Goal: Transaction & Acquisition: Purchase product/service

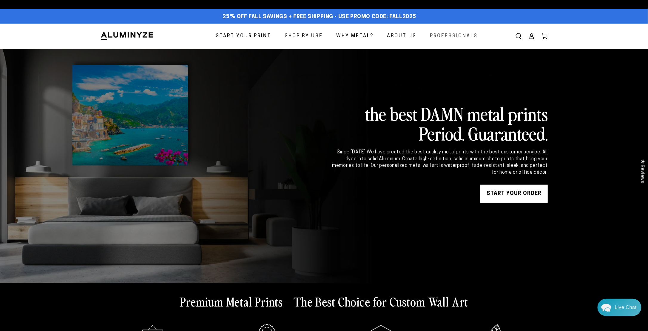
click at [454, 38] on span "Professionals" at bounding box center [454, 36] width 48 height 9
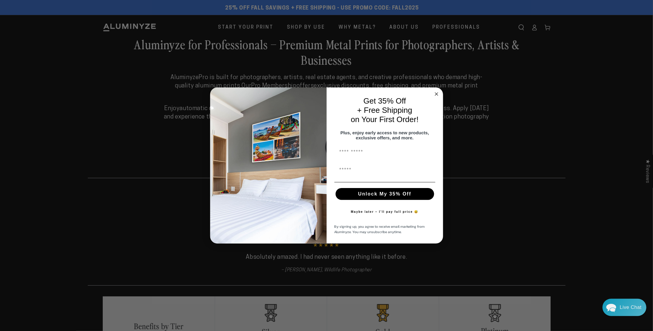
click at [437, 93] on circle "Close dialog" at bounding box center [436, 93] width 7 height 7
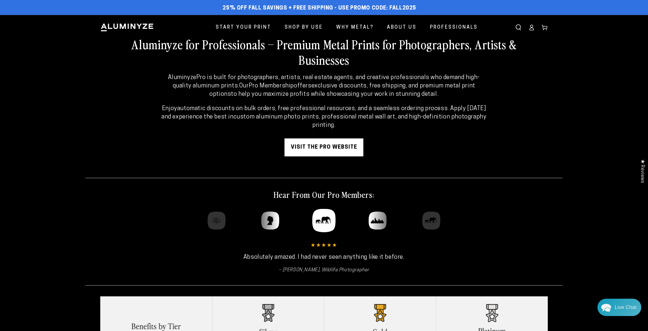
click at [531, 27] on ellipse at bounding box center [532, 26] width 2 height 2
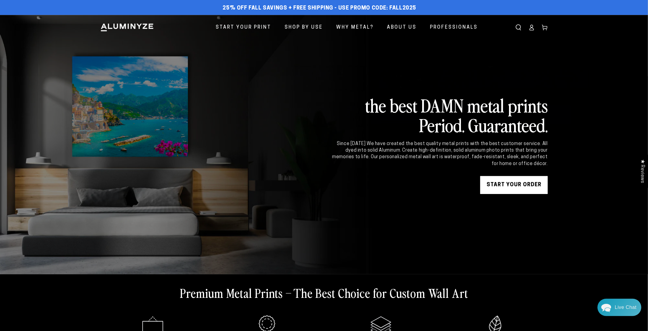
click at [532, 27] on icon at bounding box center [532, 27] width 6 height 6
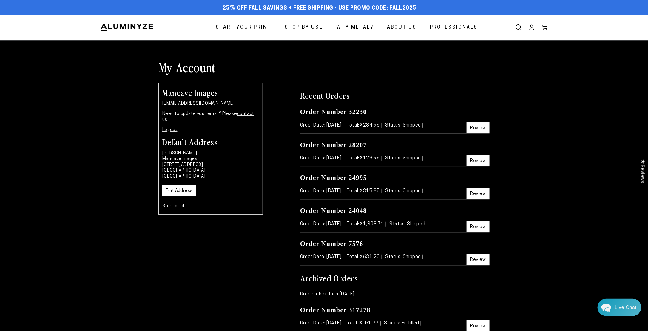
click at [248, 27] on span "Start Your Print" at bounding box center [244, 27] width 56 height 9
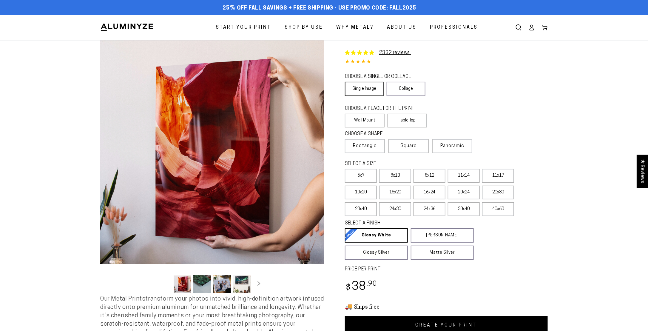
select select "**********"
click at [364, 91] on link "Single Image" at bounding box center [364, 89] width 39 height 14
click at [412, 120] on label "Table Top" at bounding box center [408, 121] width 40 height 14
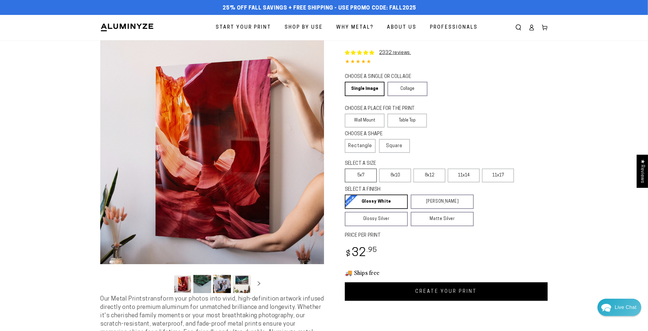
click at [361, 173] on label "5x7" at bounding box center [361, 176] width 32 height 14
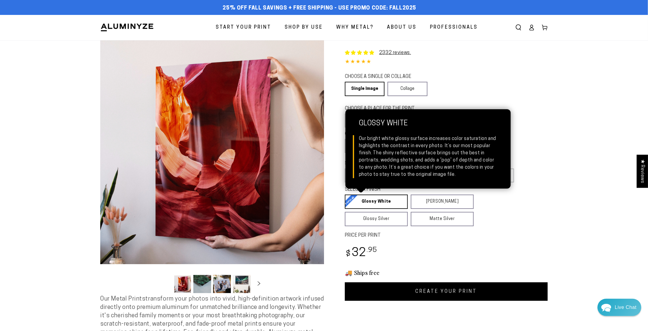
click at [368, 202] on link "Glossy White Glossy White Our bright white glossy surface increases color satur…" at bounding box center [376, 202] width 63 height 14
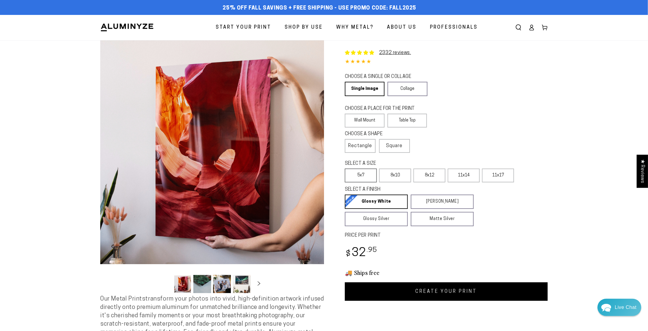
click at [360, 175] on label "5x7" at bounding box center [361, 176] width 32 height 14
click at [438, 290] on link "CREATE YOUR PRINT" at bounding box center [446, 291] width 203 height 19
select select "**********"
click at [445, 293] on link "CREATE YOUR PRINT" at bounding box center [446, 291] width 203 height 19
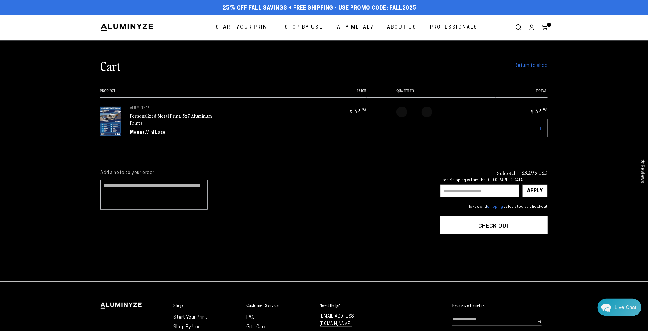
click at [259, 29] on span "Start Your Print" at bounding box center [244, 27] width 56 height 9
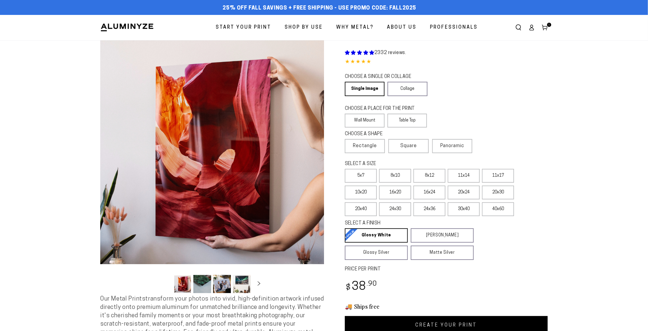
select select "**********"
click at [406, 120] on label "Table Top" at bounding box center [408, 121] width 40 height 14
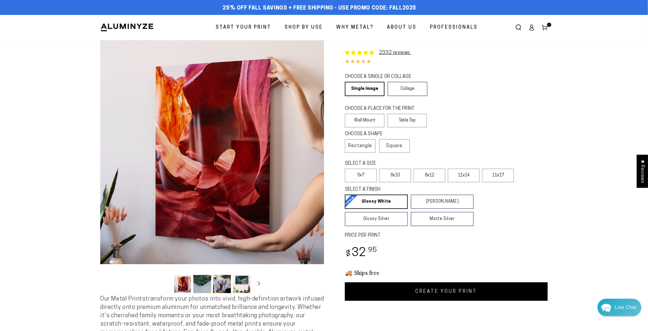
click at [475, 293] on link "CREATE YOUR PRINT" at bounding box center [446, 291] width 203 height 19
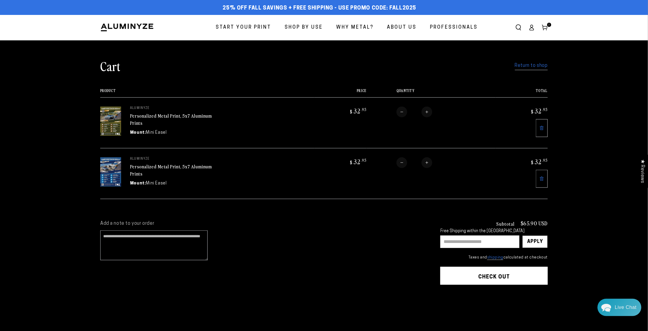
click at [243, 30] on span "Start Your Print" at bounding box center [244, 27] width 56 height 9
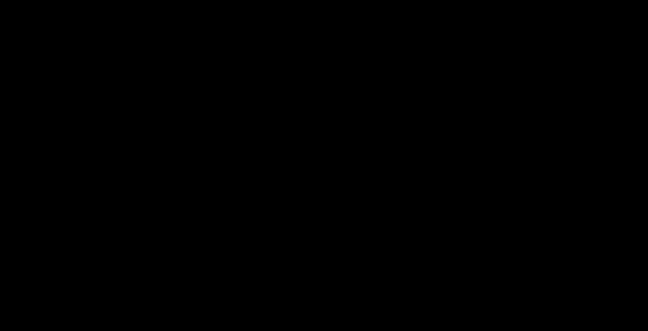
select select "**********"
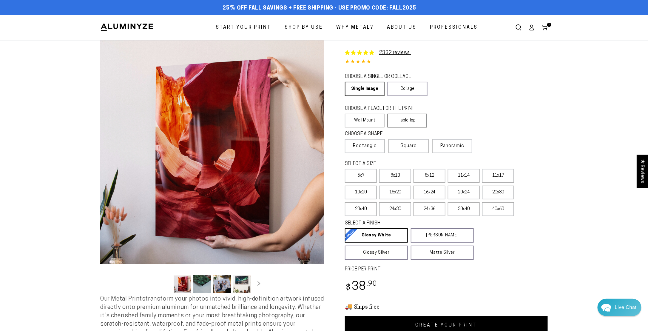
click at [405, 118] on label "Table Top" at bounding box center [408, 121] width 40 height 14
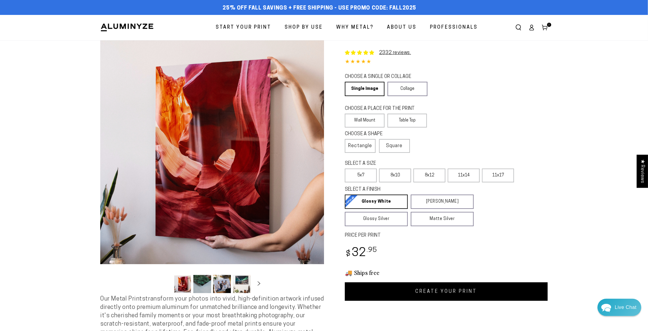
click at [450, 293] on link "CREATE YOUR PRINT" at bounding box center [446, 291] width 203 height 19
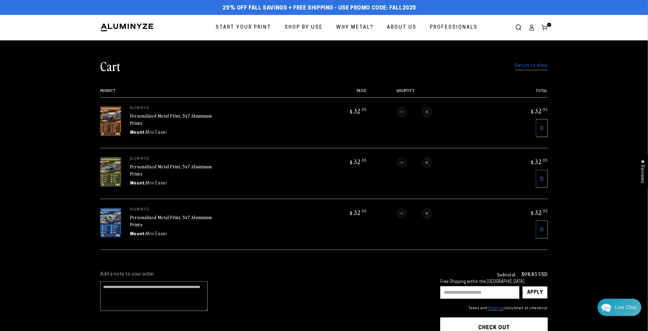
click at [247, 29] on span "Start Your Print" at bounding box center [244, 27] width 56 height 9
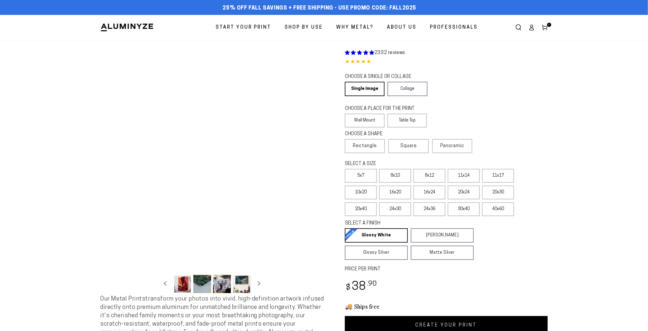
select select "**********"
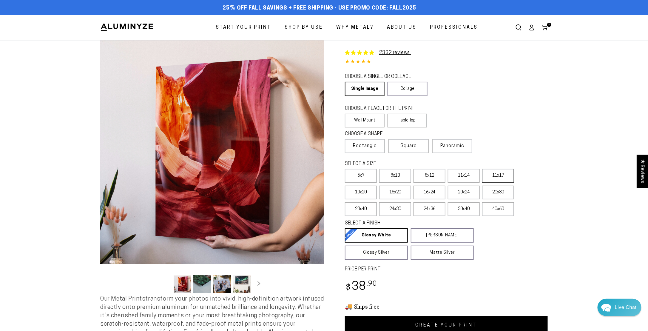
click at [504, 176] on label "11x17" at bounding box center [498, 176] width 32 height 14
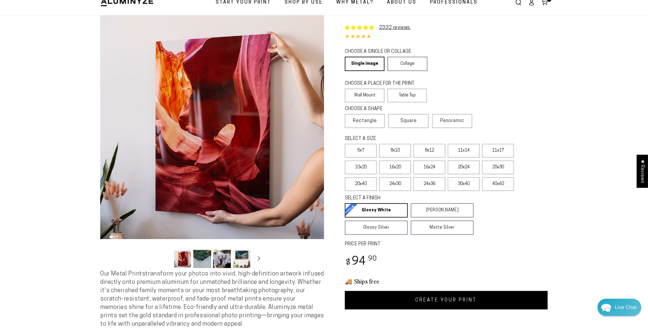
scroll to position [30, 0]
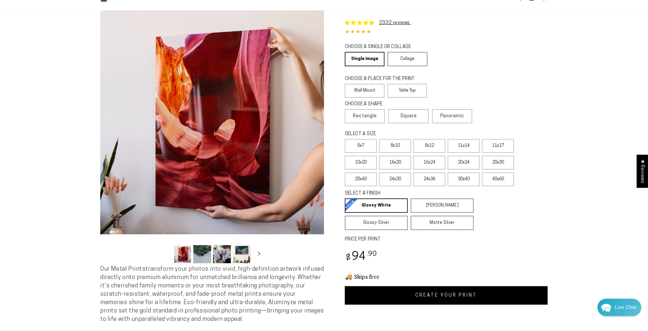
click at [441, 292] on link "CREATE YOUR PRINT" at bounding box center [446, 295] width 203 height 19
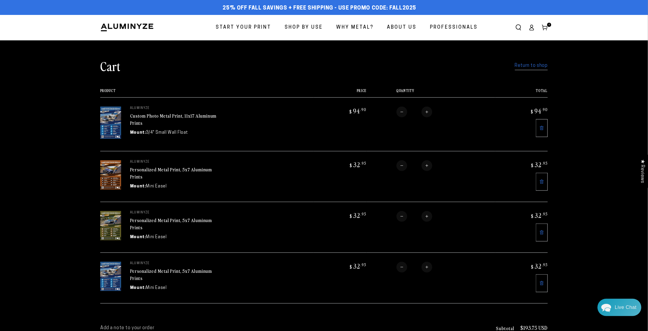
scroll to position [90, 0]
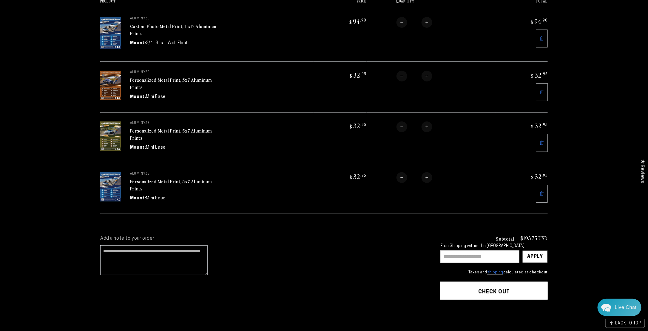
click at [477, 254] on input "text" at bounding box center [480, 256] width 79 height 13
type input "********"
click at [536, 254] on div "Apply" at bounding box center [536, 257] width 16 height 12
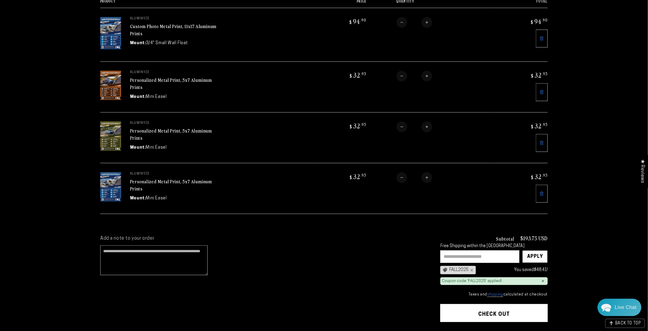
scroll to position [119, 0]
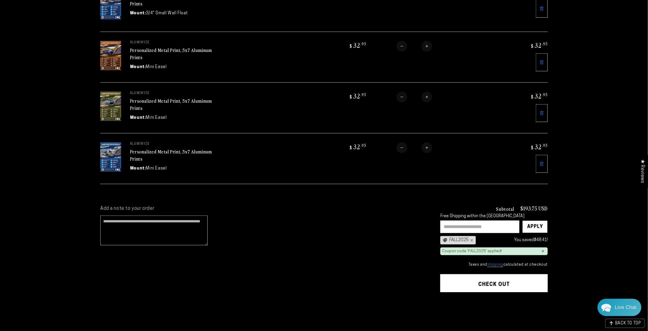
click at [491, 281] on button "Check out" at bounding box center [494, 283] width 107 height 18
